Goal: Information Seeking & Learning: Learn about a topic

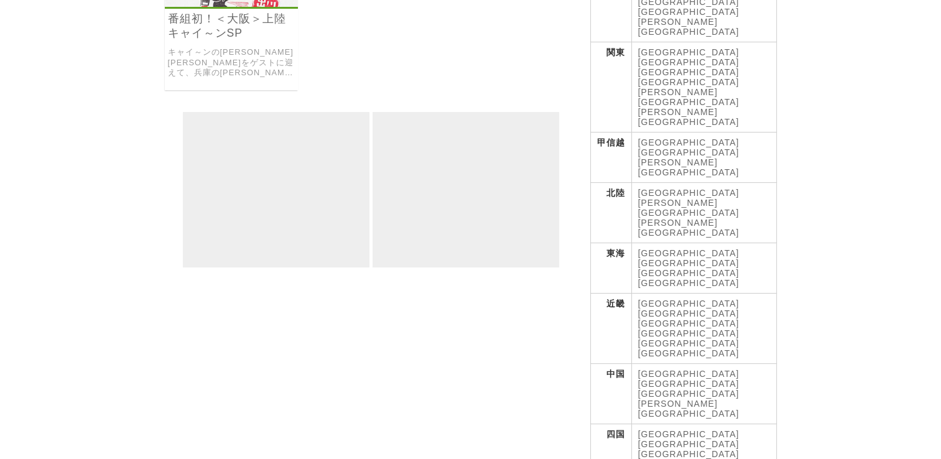
scroll to position [311, 0]
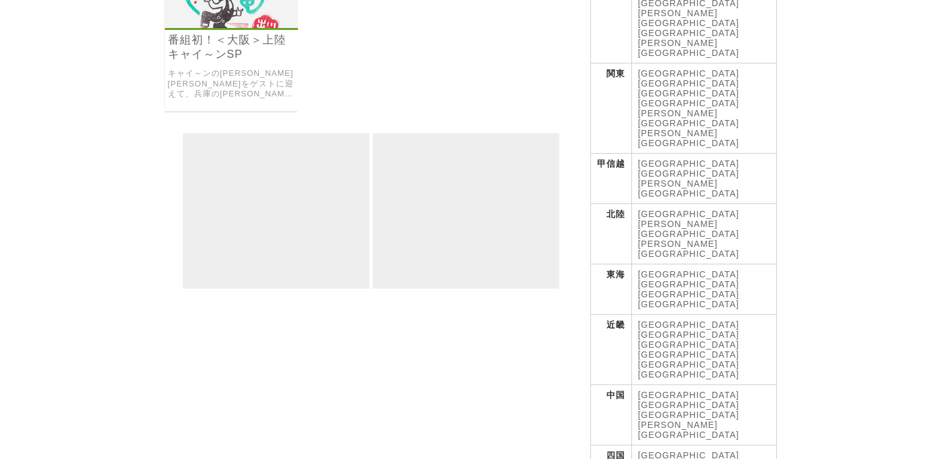
click at [720, 339] on link "[GEOGRAPHIC_DATA]" at bounding box center [688, 344] width 101 height 10
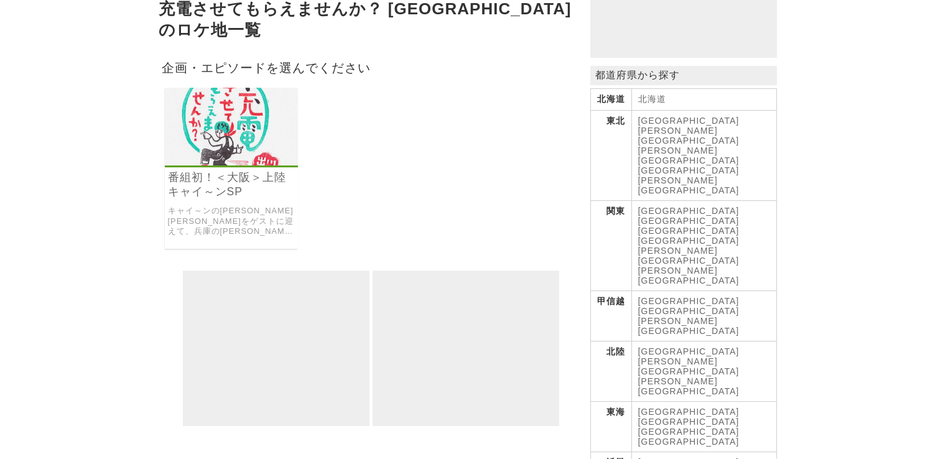
scroll to position [249, 0]
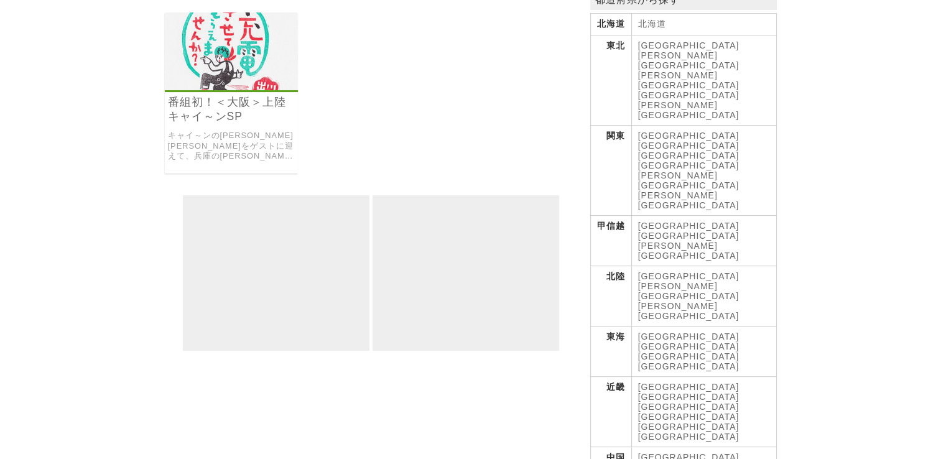
click at [251, 98] on link "番組初！＜大阪＞上陸キャイ～ンSP" at bounding box center [231, 109] width 127 height 29
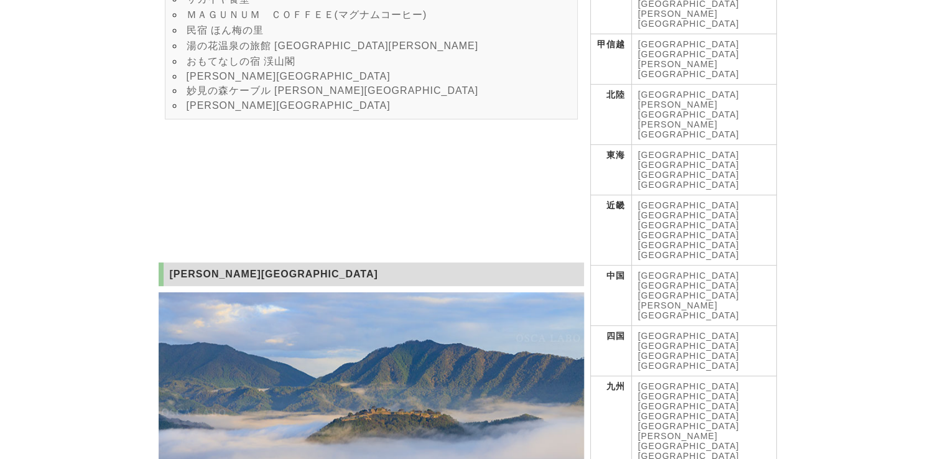
scroll to position [435, 0]
